Goal: Task Accomplishment & Management: Manage account settings

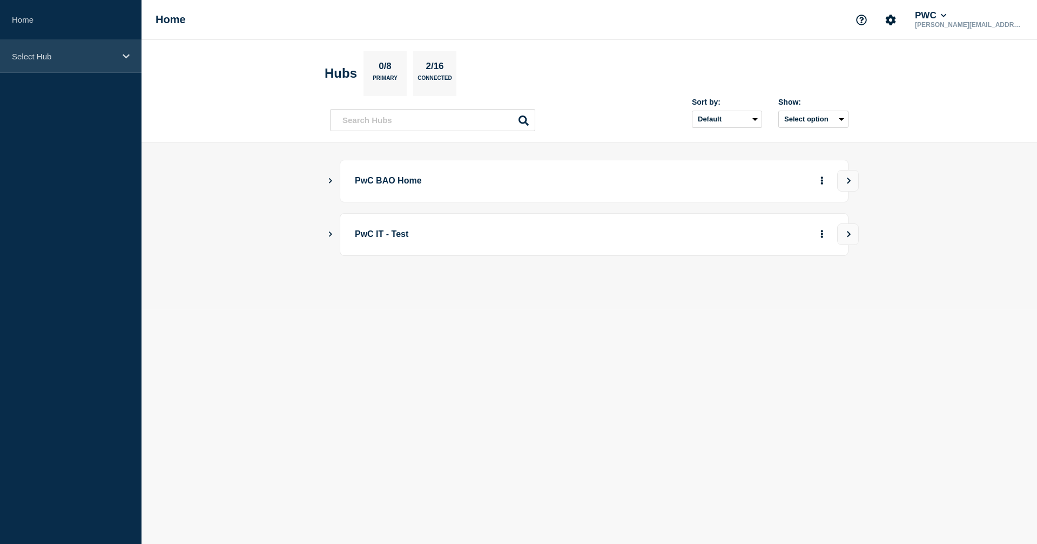
click at [124, 56] on icon at bounding box center [126, 56] width 7 height 4
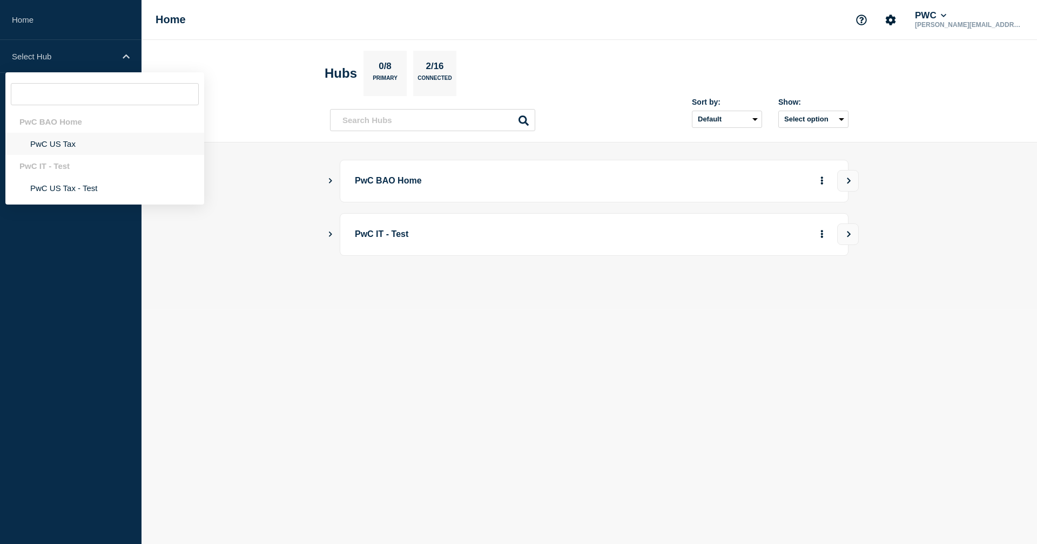
click at [59, 146] on li "PwC US Tax" at bounding box center [104, 144] width 199 height 22
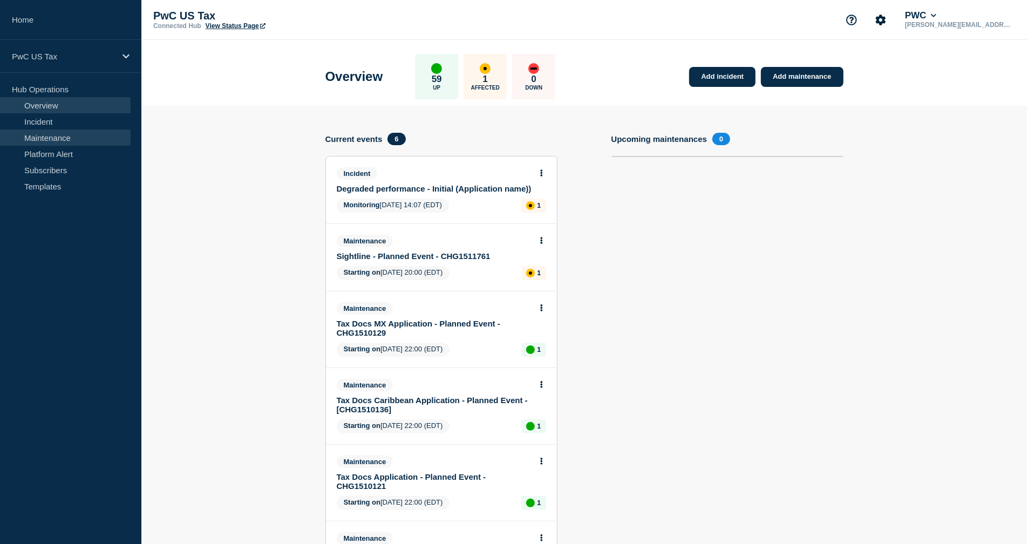
click at [56, 136] on link "Maintenance" at bounding box center [65, 138] width 131 height 16
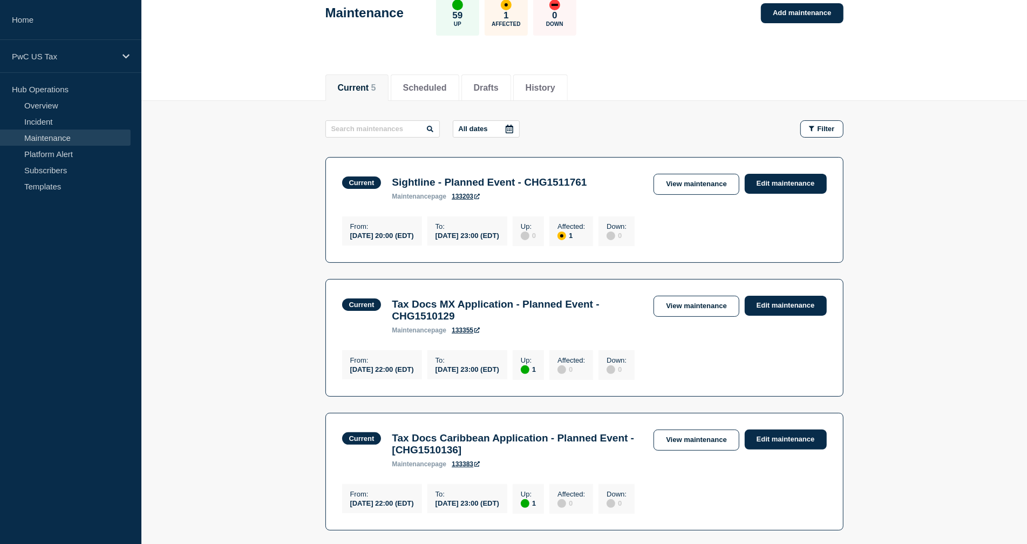
scroll to position [65, 0]
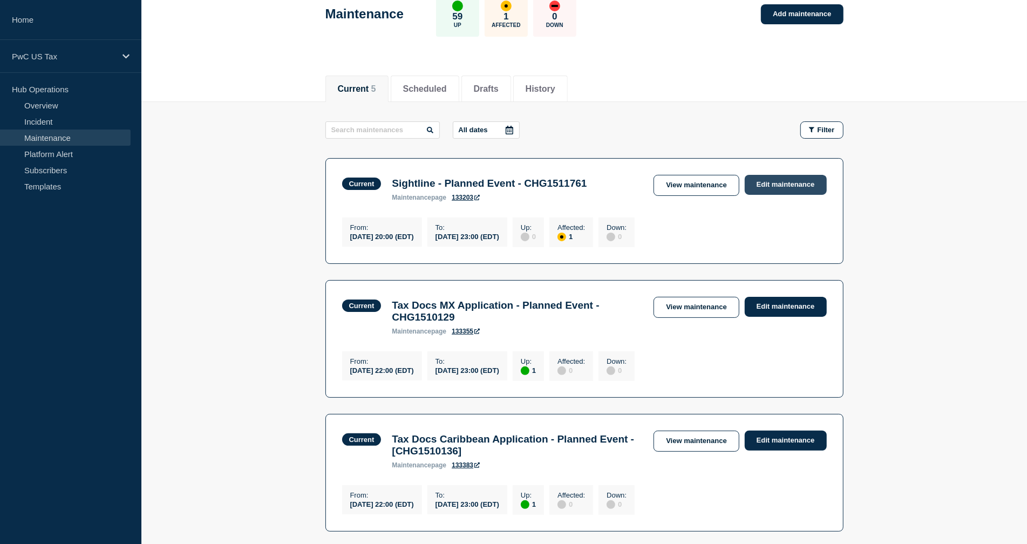
click at [779, 182] on link "Edit maintenance" at bounding box center [786, 185] width 82 height 20
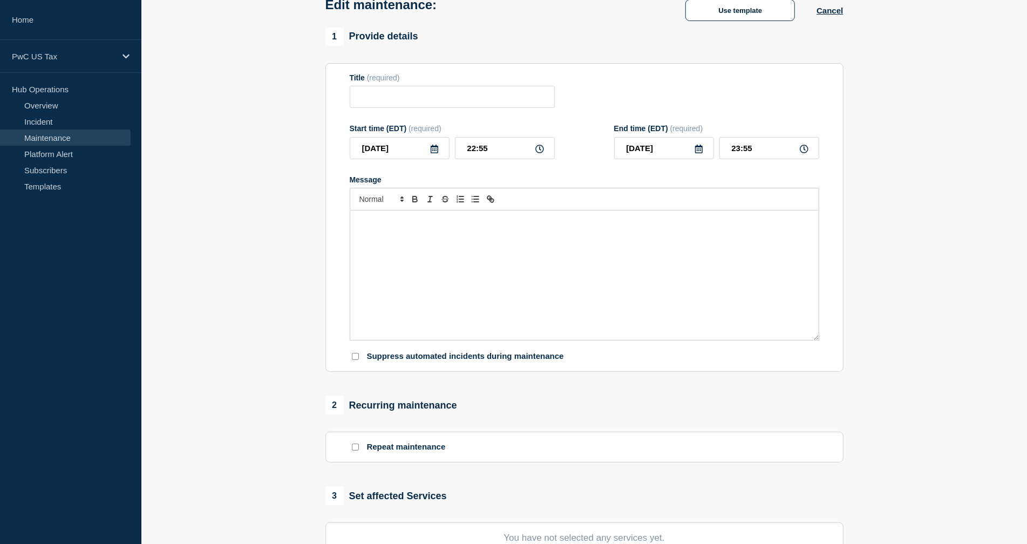
type input "Sightline - Planned Event - CHG1511761"
type input "20:00"
type input "23:00"
checkbox input "true"
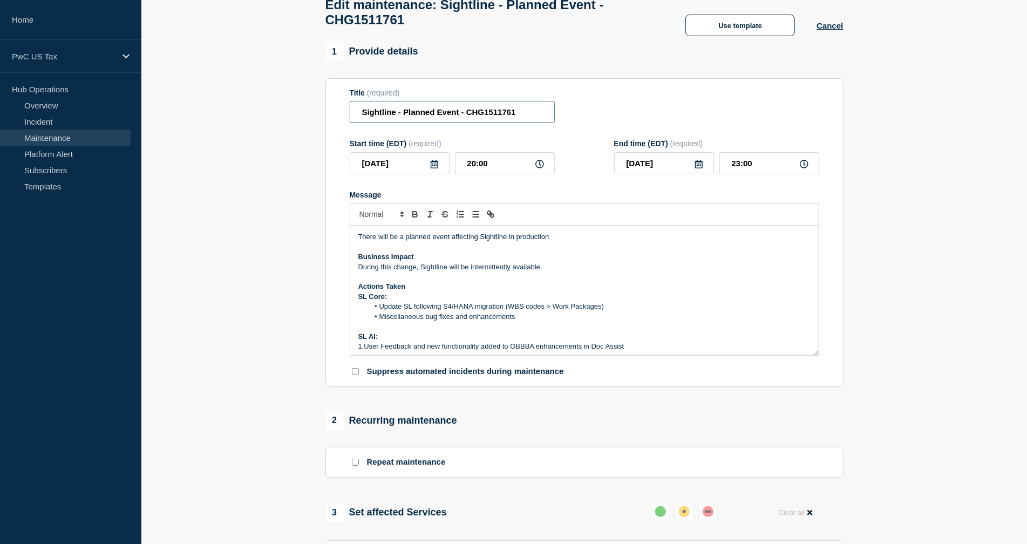
click at [464, 119] on input "Sightline - Planned Event - CHG1511761" at bounding box center [452, 112] width 205 height 22
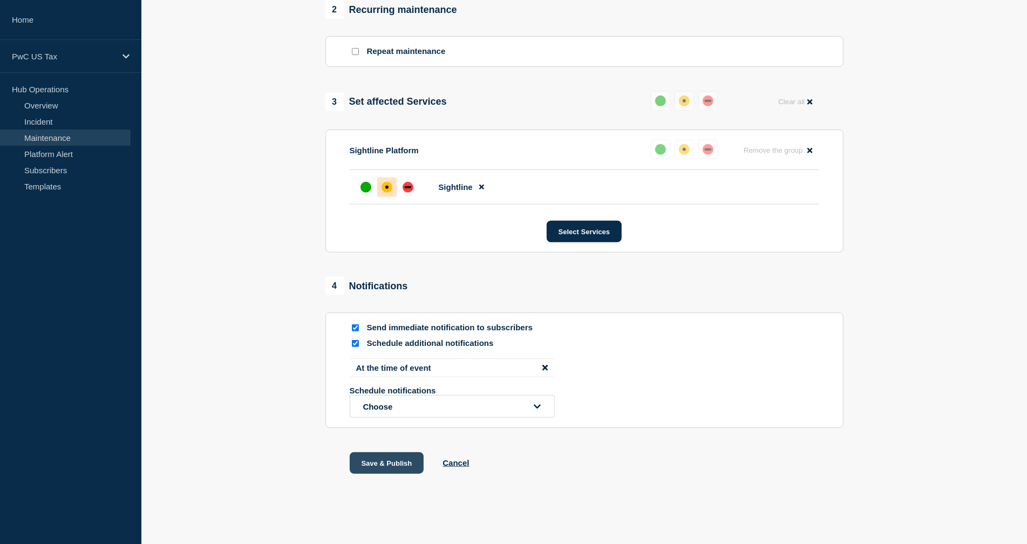
type input "Sightline - Planned Event - (Completed) - CHG1511761"
click at [379, 459] on button "Save & Publish" at bounding box center [387, 463] width 74 height 22
